Goal: Subscribe to service/newsletter

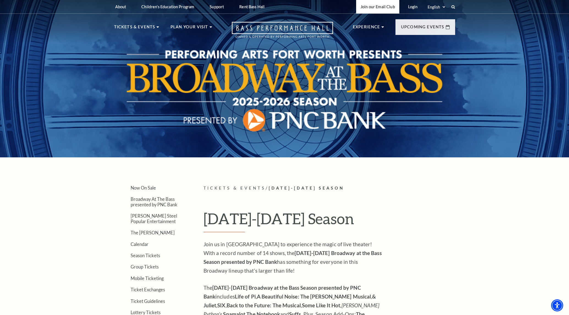
click at [374, 6] on link "Join our Email Club" at bounding box center [377, 6] width 43 height 13
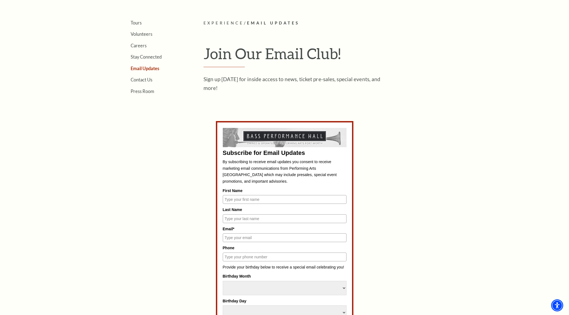
scroll to position [220, 0]
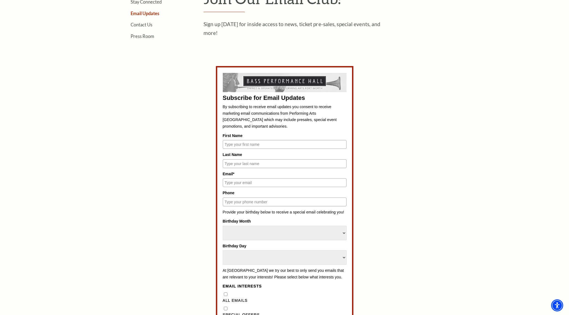
type input "[PERSON_NAME]"
type input "[EMAIL_ADDRESS][DOMAIN_NAME]"
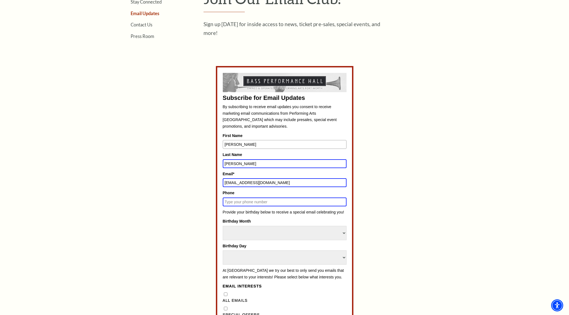
type input "2547324364"
select select "February"
select select "12"
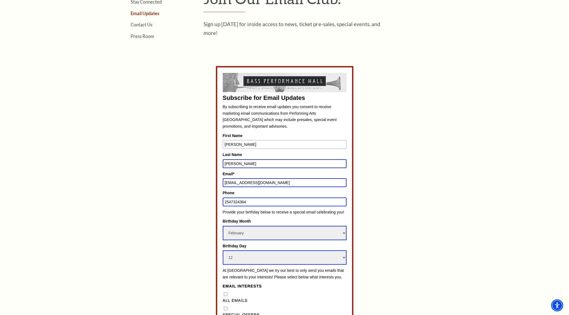
click at [264, 204] on input "2547324364" at bounding box center [285, 201] width 124 height 9
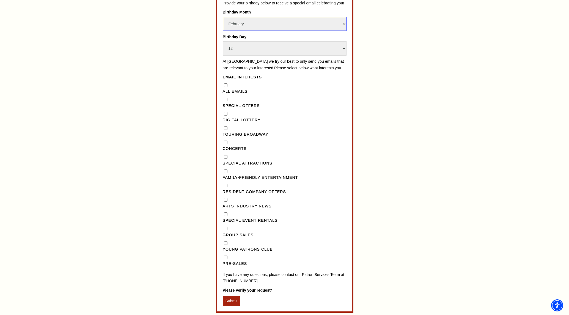
scroll to position [440, 0]
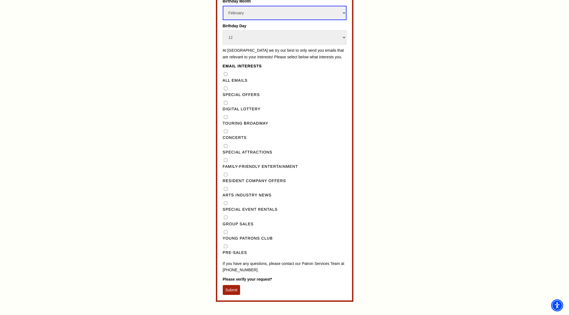
click at [224, 248] on input "Pre-Sales" at bounding box center [226, 246] width 4 height 4
checkbox input "true"
click at [226, 119] on Broadway"] "Touring Broadway" at bounding box center [226, 117] width 4 height 4
checkbox Broadway"] "true"
click at [230, 295] on button "Submit" at bounding box center [232, 290] width 18 height 10
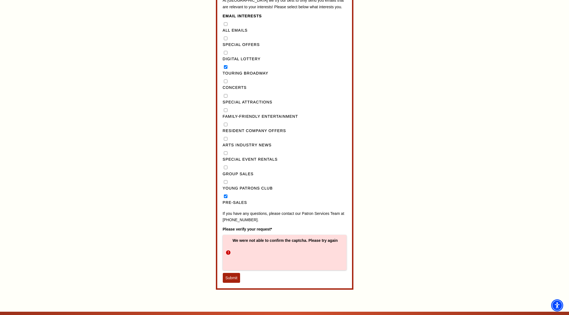
scroll to position [513, 0]
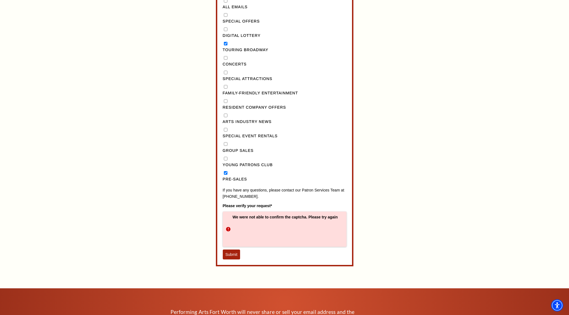
click at [231, 259] on button "Submit" at bounding box center [232, 254] width 18 height 10
